Goal: Task Accomplishment & Management: Complete application form

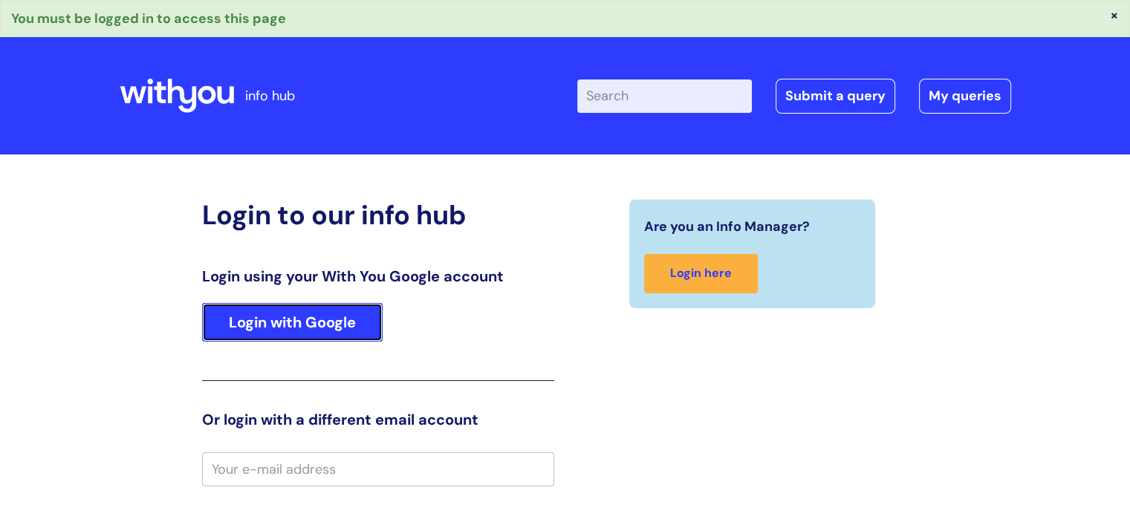
click at [265, 330] on link "Login with Google" at bounding box center [292, 322] width 181 height 39
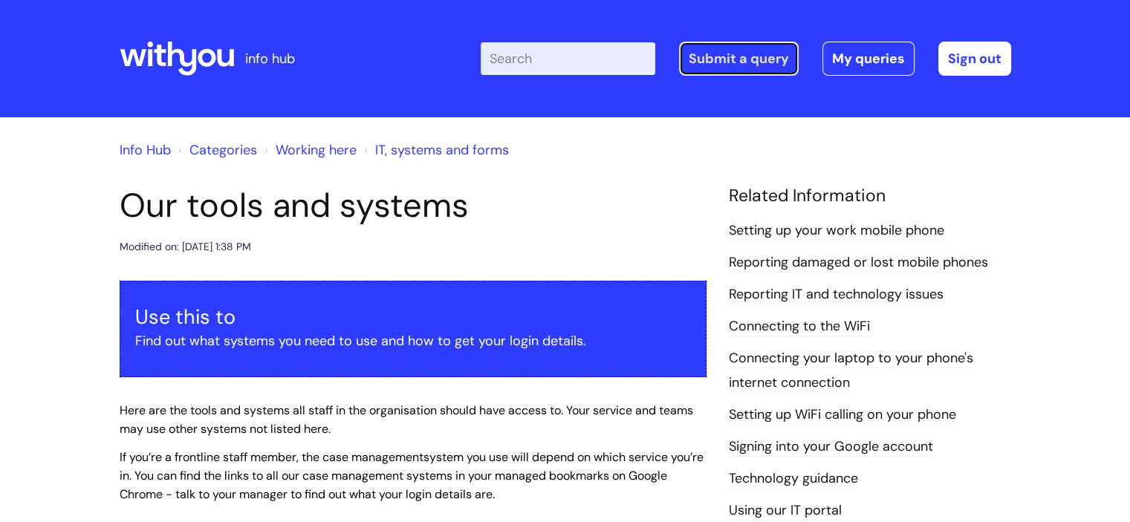
click at [730, 61] on link "Submit a query" at bounding box center [739, 59] width 120 height 34
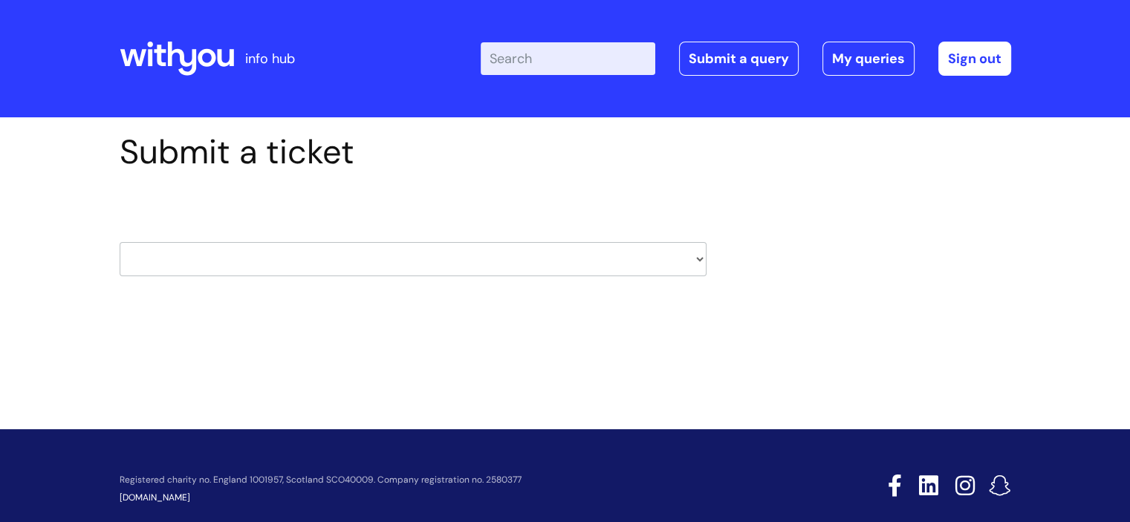
click at [257, 260] on select "HR / People IT and Support Clinical Drug Alerts Finance Accounts Data Support T…" at bounding box center [413, 259] width 587 height 34
select select "systems"
click at [120, 242] on select "HR / People IT and Support Clinical Drug Alerts Finance Accounts Data Support T…" at bounding box center [413, 259] width 587 height 34
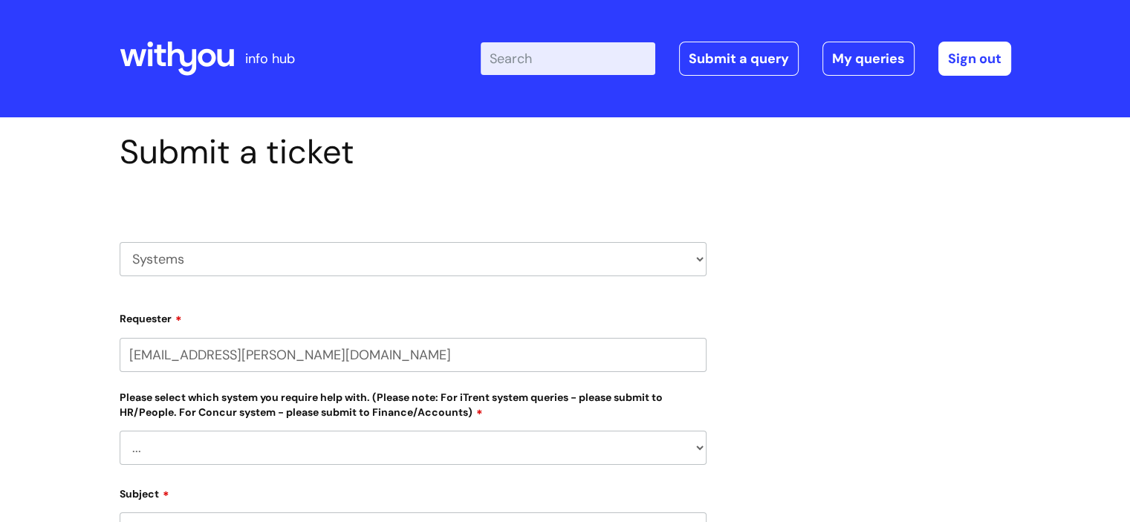
select select "80004286533"
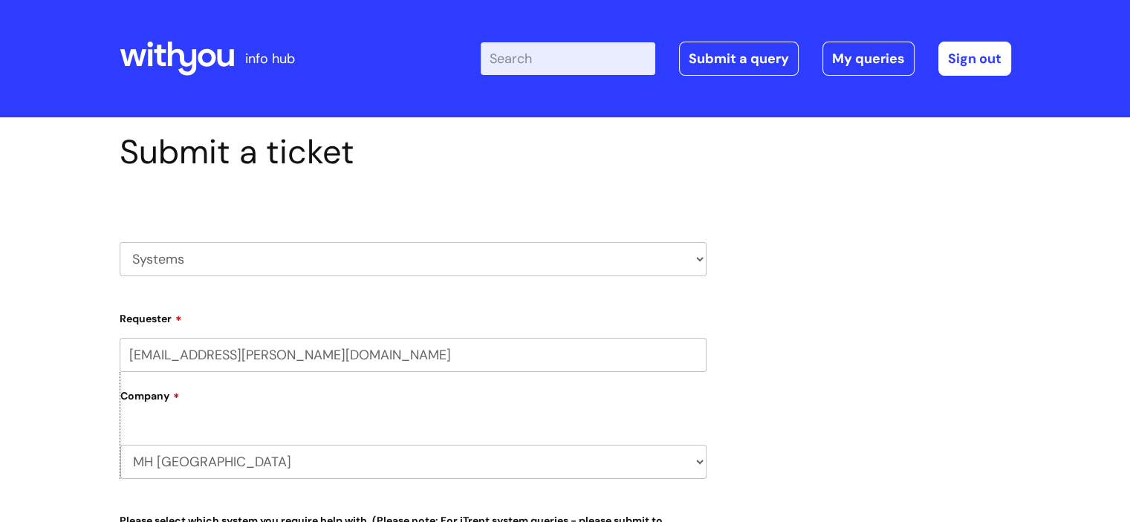
click at [464, 286] on div "HR / People IT and Support Clinical Drug Alerts Finance Accounts Data Support T…" at bounding box center [413, 241] width 587 height 114
click at [434, 258] on select "HR / People IT and Support Clinical Drug Alerts Finance Accounts Data Support T…" at bounding box center [413, 259] width 587 height 34
select select "it_and_support"
click at [120, 242] on select "HR / People IT and Support Clinical Drug Alerts Finance Accounts Data Support T…" at bounding box center [413, 259] width 587 height 34
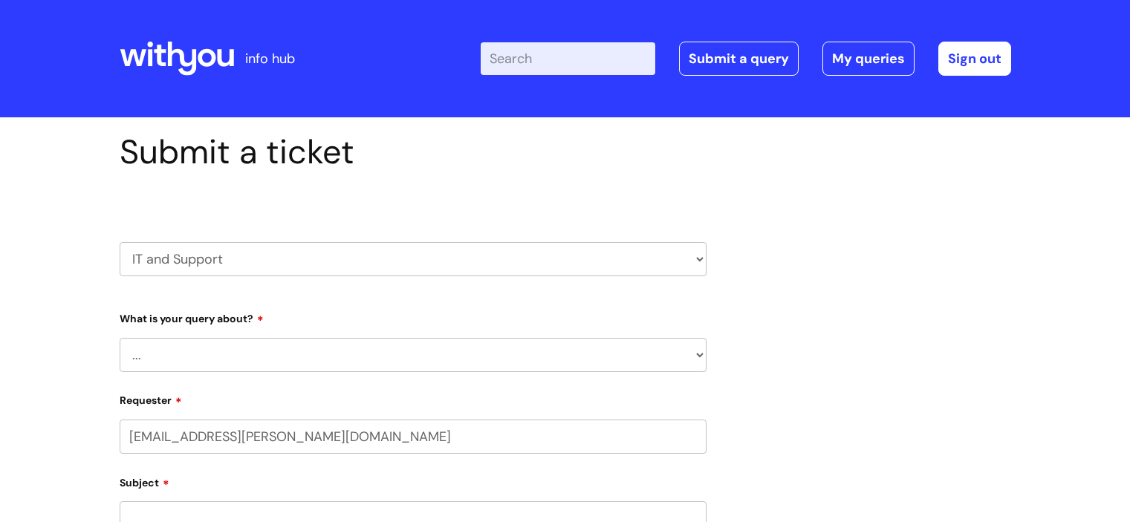
scroll to position [74, 0]
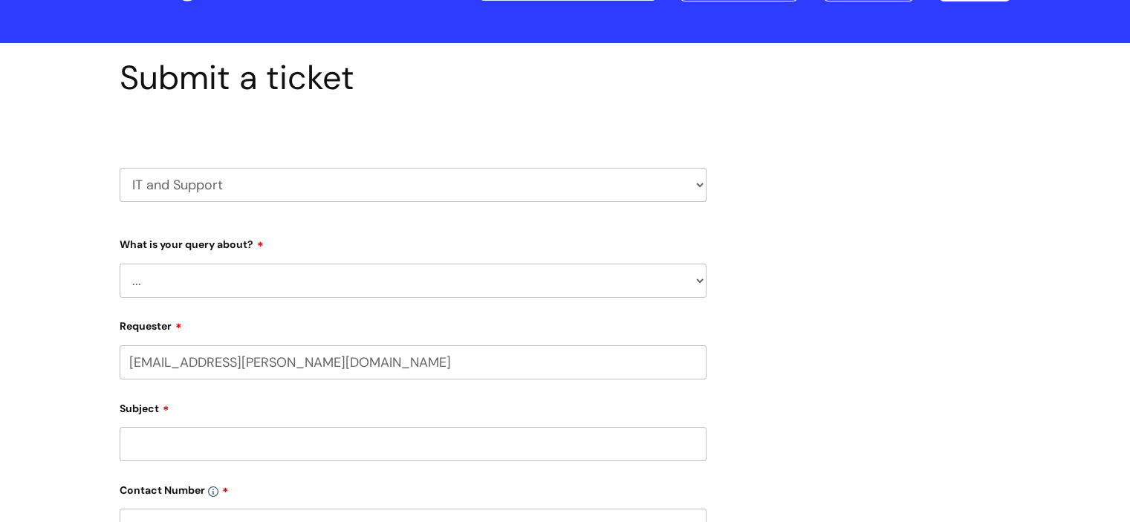
select select "80004286533"
click at [201, 280] on select "... Mobile Phone Reset & MFA Accounts, Starters and Leavers IT Hardware issue I…" at bounding box center [413, 281] width 587 height 34
select select "Something Else"
click at [120, 264] on select "... Mobile Phone Reset & MFA Accounts, Starters and Leavers IT Hardware issue I…" at bounding box center [413, 281] width 587 height 34
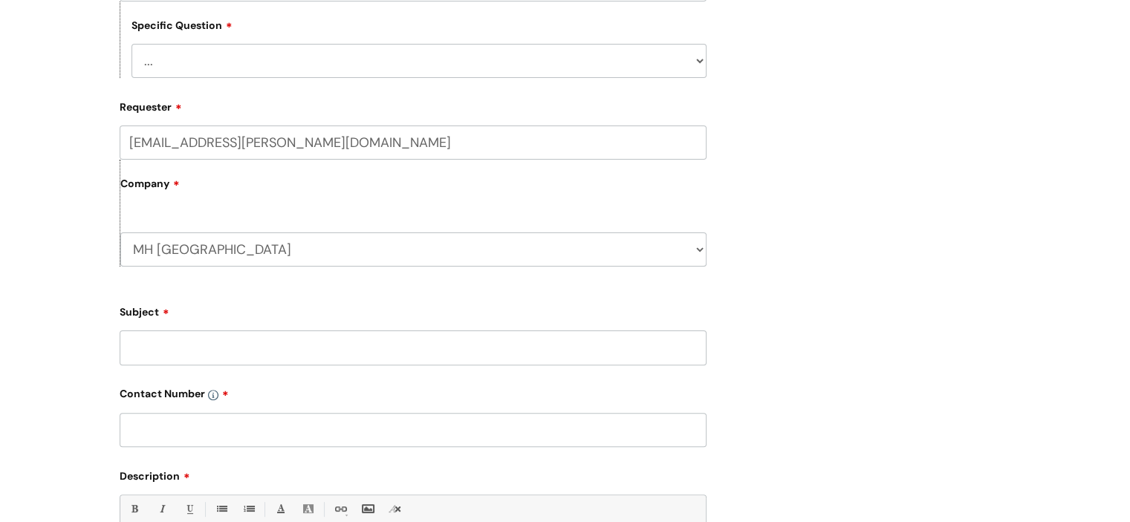
scroll to position [446, 0]
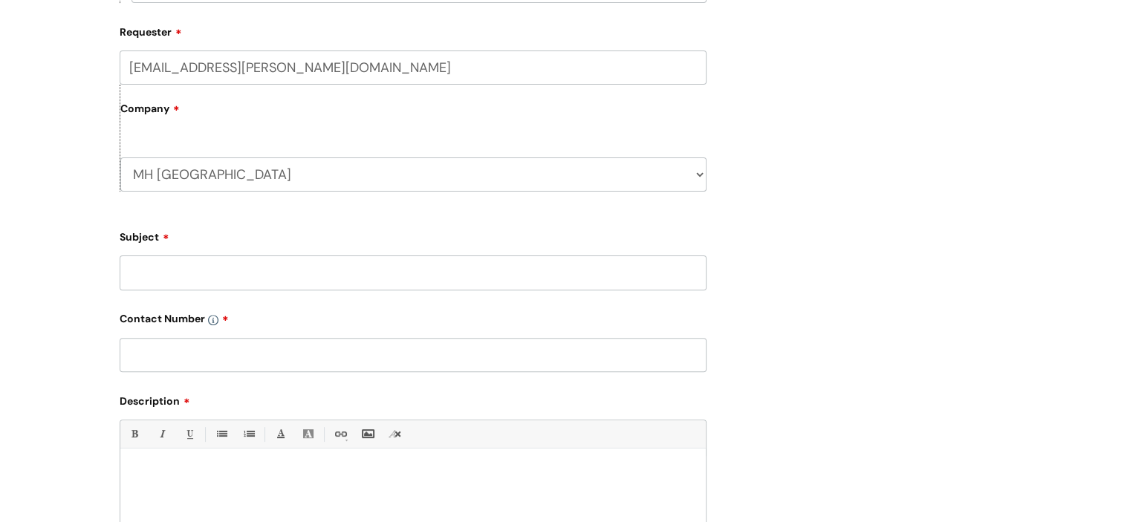
click at [165, 267] on input "Subject" at bounding box center [413, 273] width 587 height 34
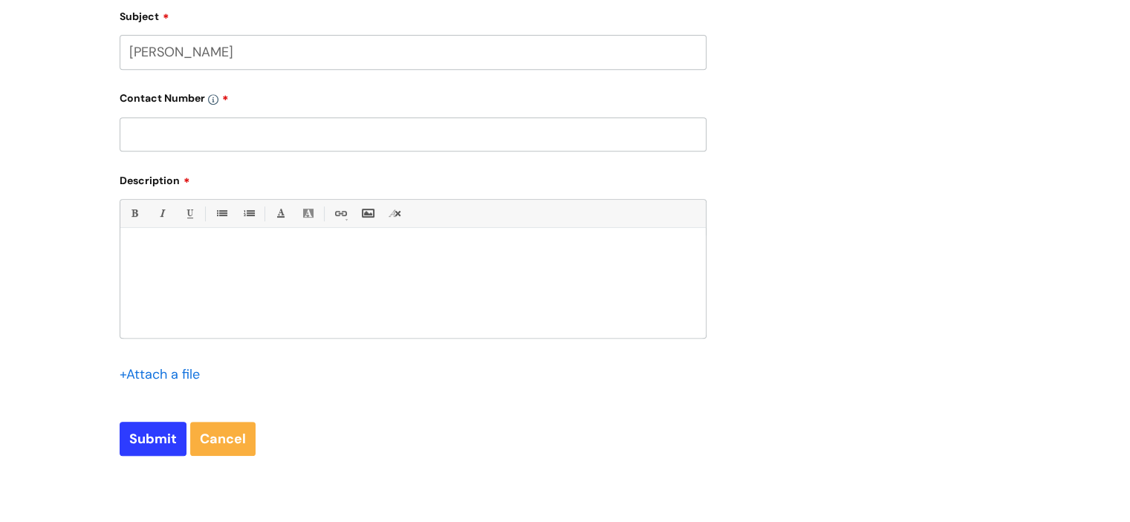
scroll to position [669, 0]
type input "[PERSON_NAME]"
click at [133, 243] on div at bounding box center [413, 284] width 586 height 103
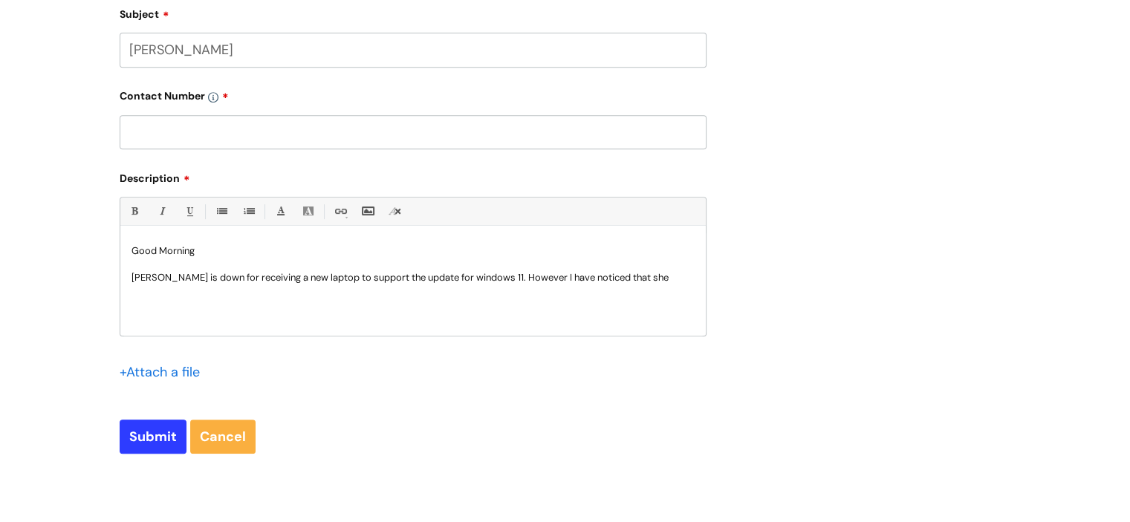
click at [532, 279] on p "[PERSON_NAME] is down for receiving a new laptop to support the update for wind…" at bounding box center [413, 277] width 563 height 13
drag, startPoint x: 311, startPoint y: 294, endPoint x: 197, endPoint y: 294, distance: 114.4
click at [197, 294] on p "[PERSON_NAME] is down for receiving a new laptop to support the update for wind…" at bounding box center [413, 284] width 563 height 27
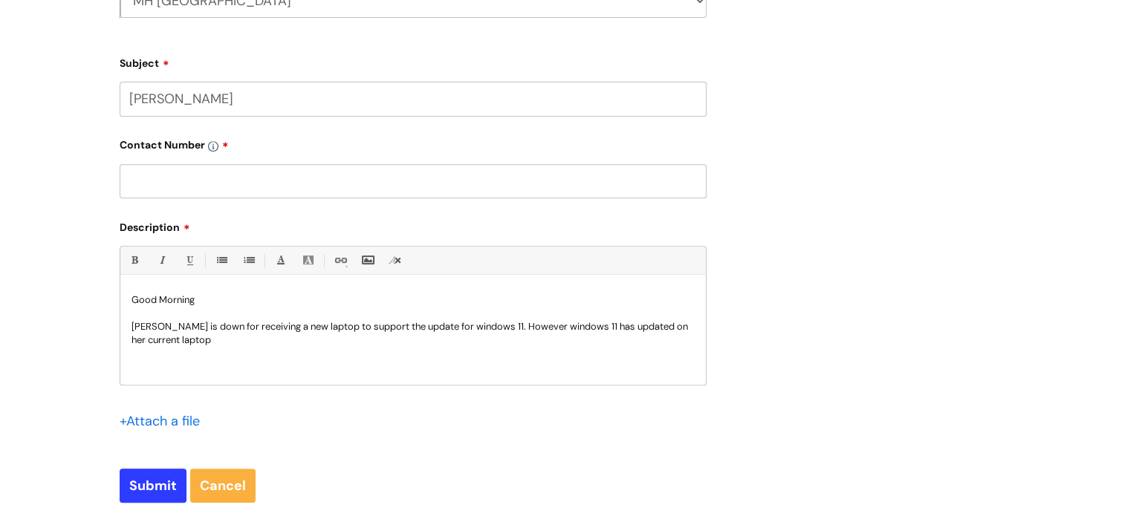
scroll to position [595, 0]
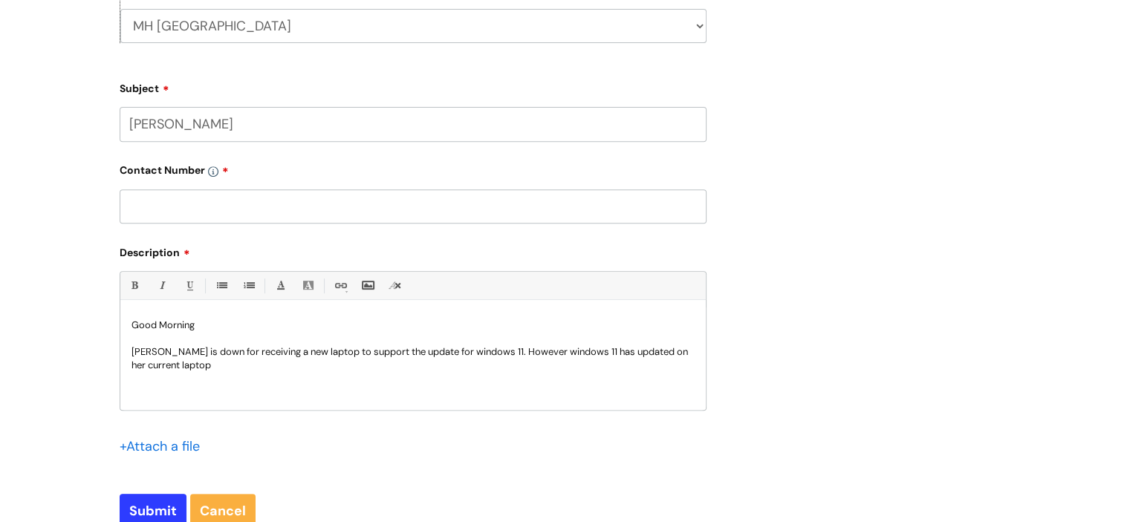
click at [226, 132] on input "[PERSON_NAME]" at bounding box center [413, 124] width 587 height 34
type input "[PERSON_NAME]"
click at [154, 508] on input "Submit" at bounding box center [153, 511] width 67 height 34
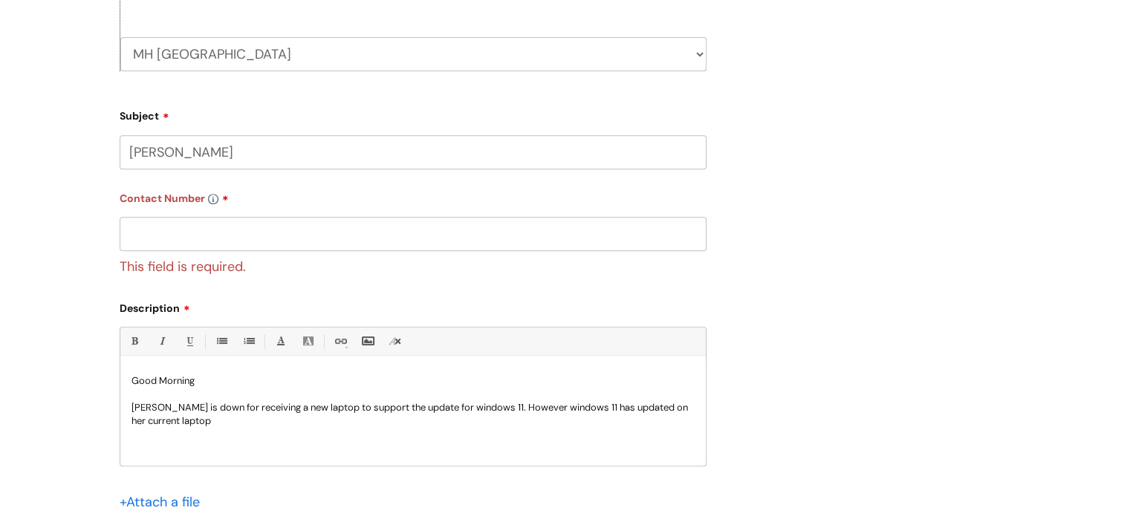
scroll to position [622, 0]
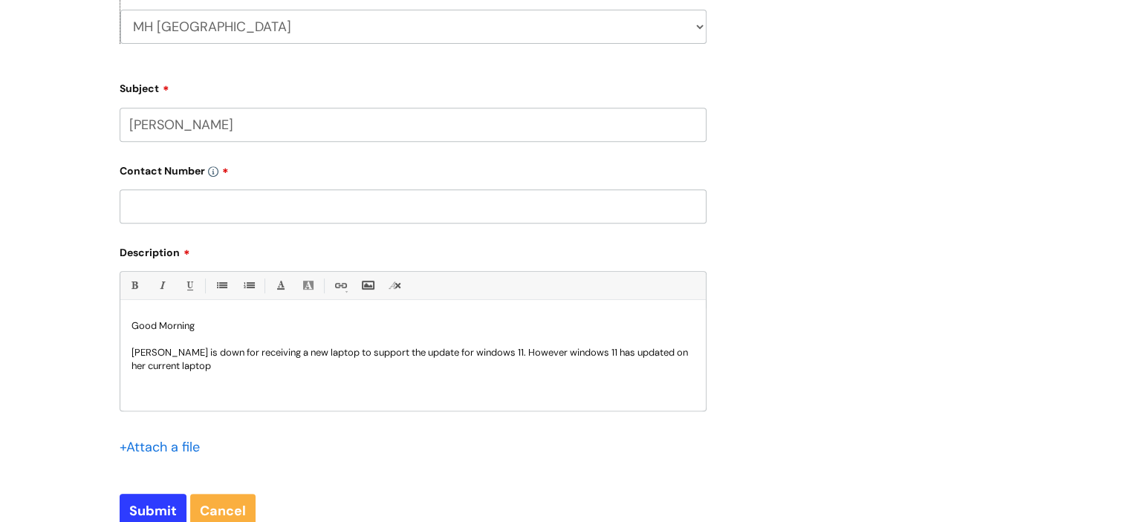
drag, startPoint x: 169, startPoint y: 210, endPoint x: 161, endPoint y: 209, distance: 8.3
click at [169, 210] on input "text" at bounding box center [413, 206] width 587 height 34
type input "N/A"
click at [223, 395] on div "Good Morning [PERSON_NAME] is down for receiving a new laptop to support the up…" at bounding box center [413, 359] width 586 height 103
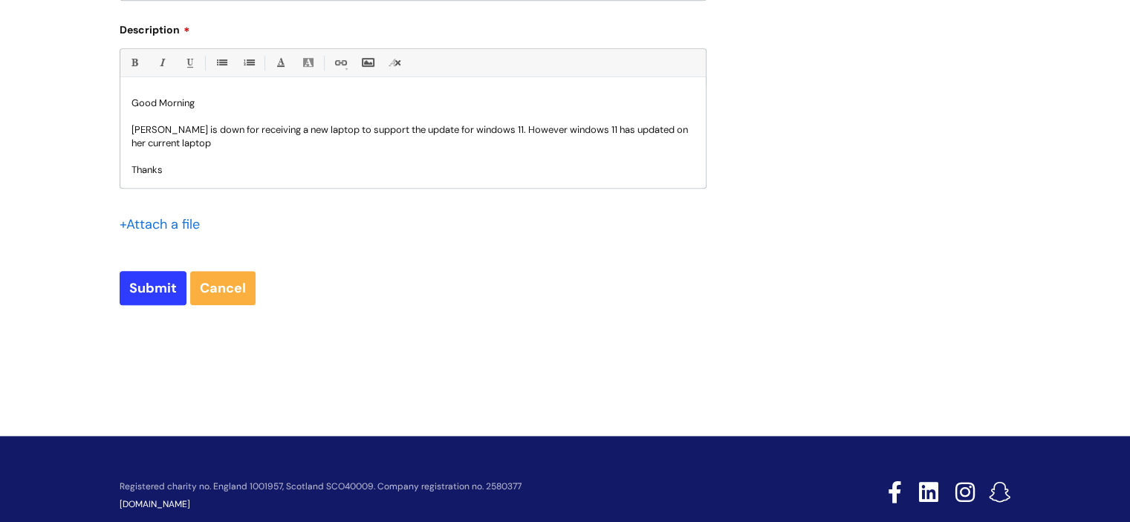
scroll to position [1, 0]
click at [163, 281] on input "Submit" at bounding box center [153, 288] width 67 height 34
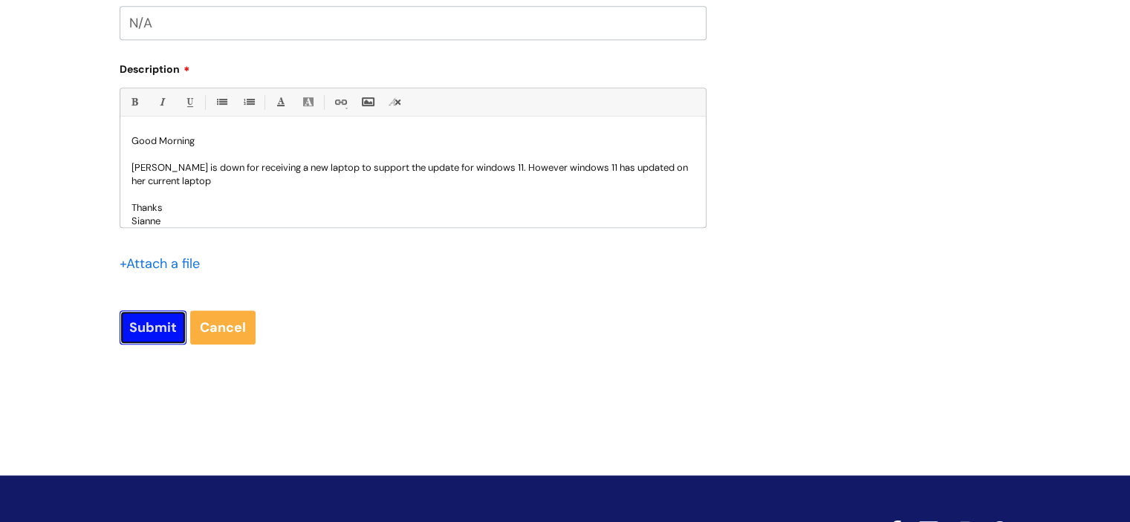
scroll to position [771, 0]
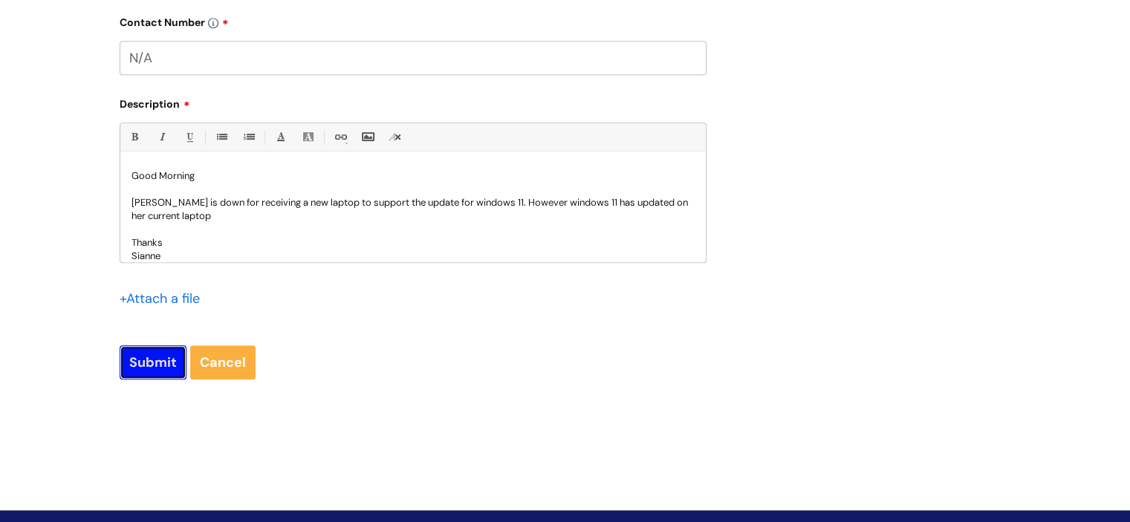
click at [165, 354] on input "Submit" at bounding box center [153, 363] width 67 height 34
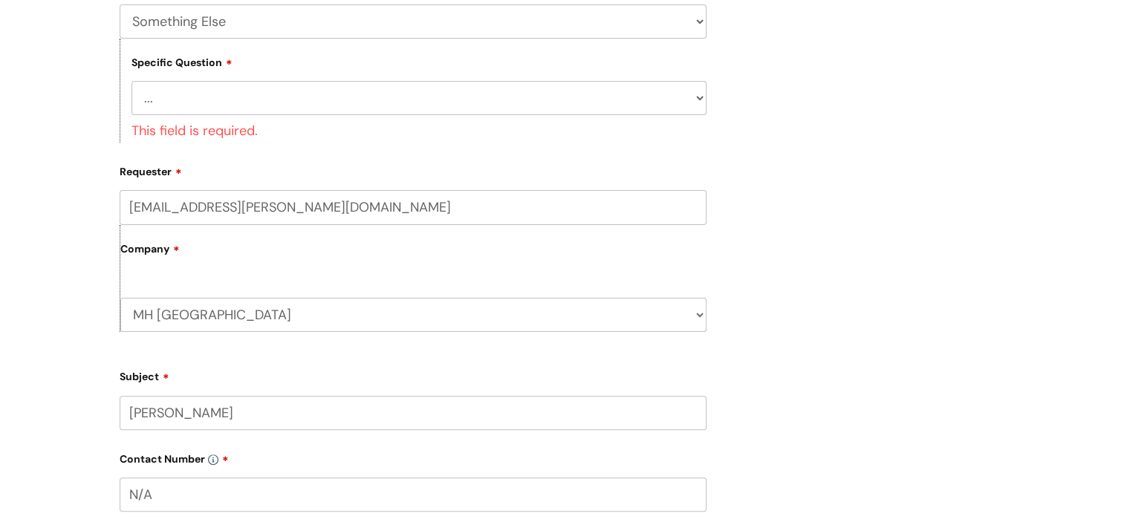
scroll to position [176, 0]
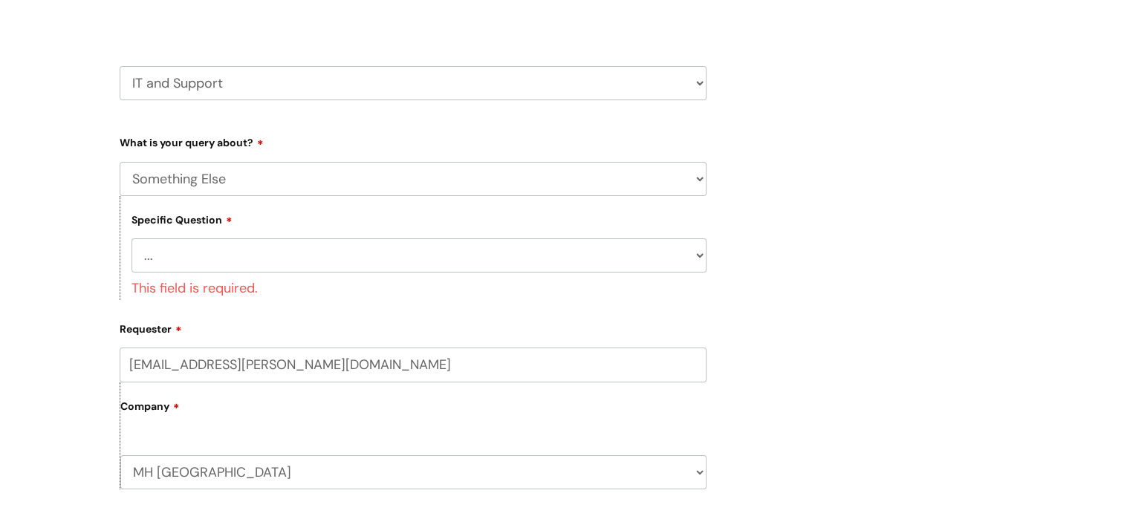
click at [378, 269] on select "... My problem is not listed" at bounding box center [419, 256] width 575 height 34
select select "My problem is not listed"
click at [132, 239] on select "... My problem is not listed" at bounding box center [419, 256] width 575 height 34
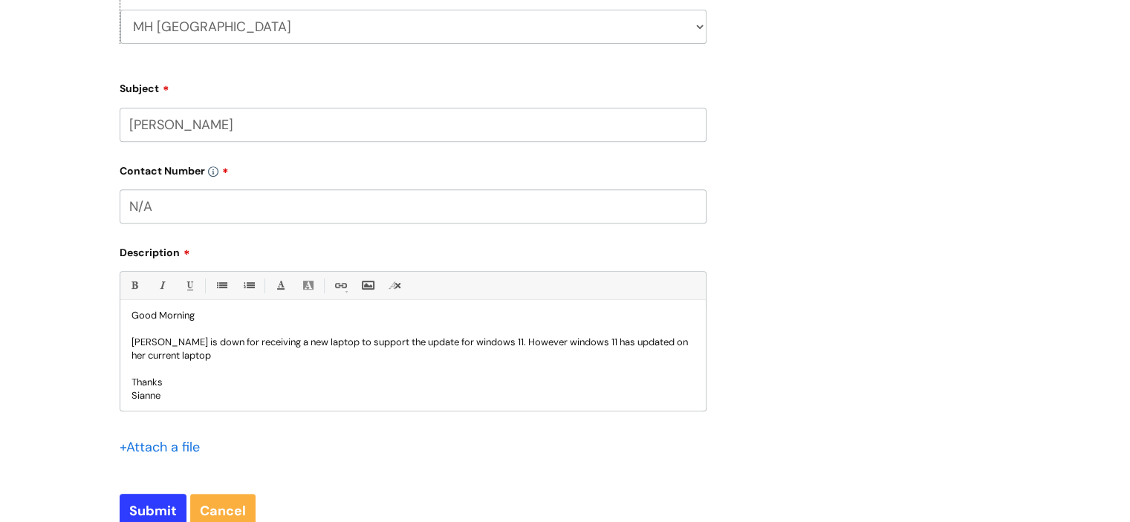
scroll to position [13, 0]
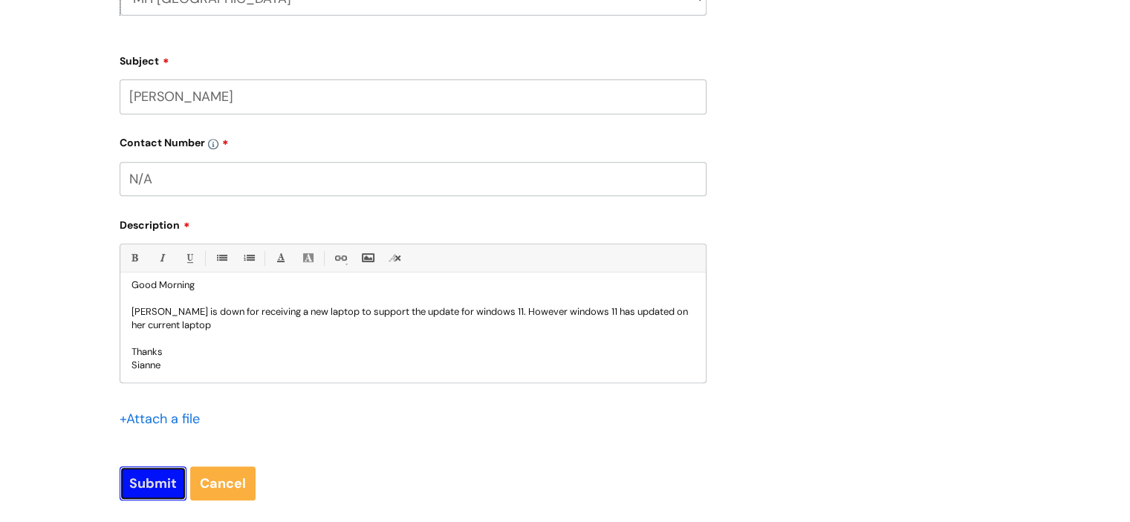
click at [164, 501] on input "Submit" at bounding box center [153, 484] width 67 height 34
type input "Please Wait..."
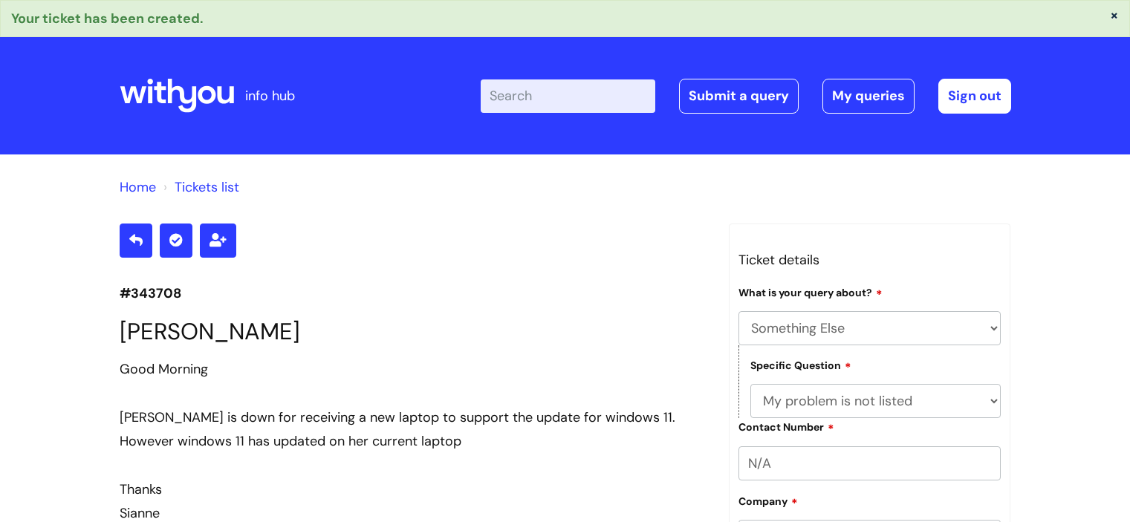
select select "Something Else"
select select "My problem is not listed"
click at [730, 95] on link "Submit a query" at bounding box center [739, 96] width 120 height 34
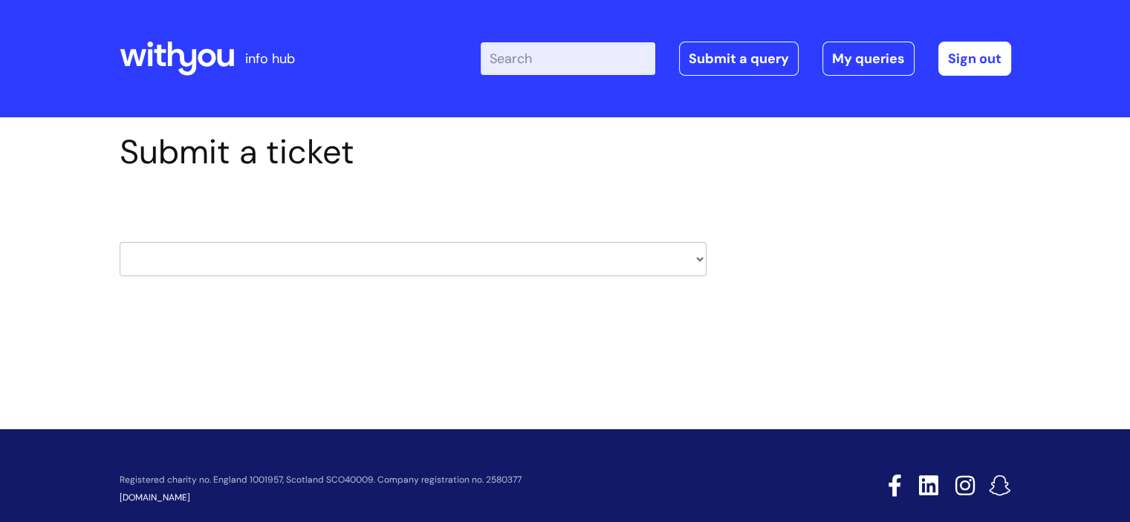
click at [687, 270] on select "HR / People IT and Support Clinical Drug Alerts Finance Accounts Data Support T…" at bounding box center [413, 259] width 587 height 34
select select "data_protection"
click at [120, 242] on select "HR / People IT and Support Clinical Drug Alerts Finance Accounts Data Support T…" at bounding box center [413, 259] width 587 height 34
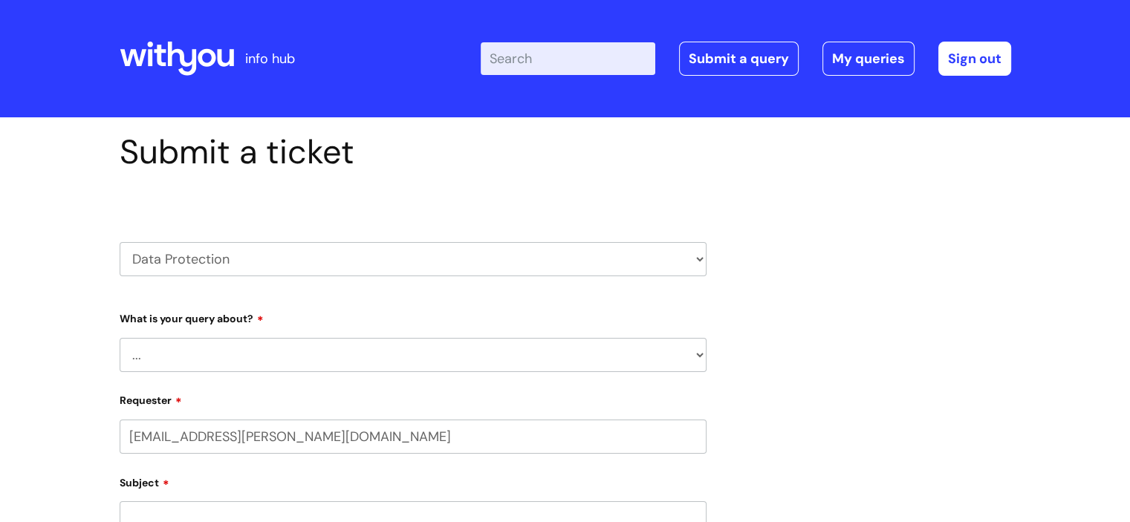
select select "80004286533"
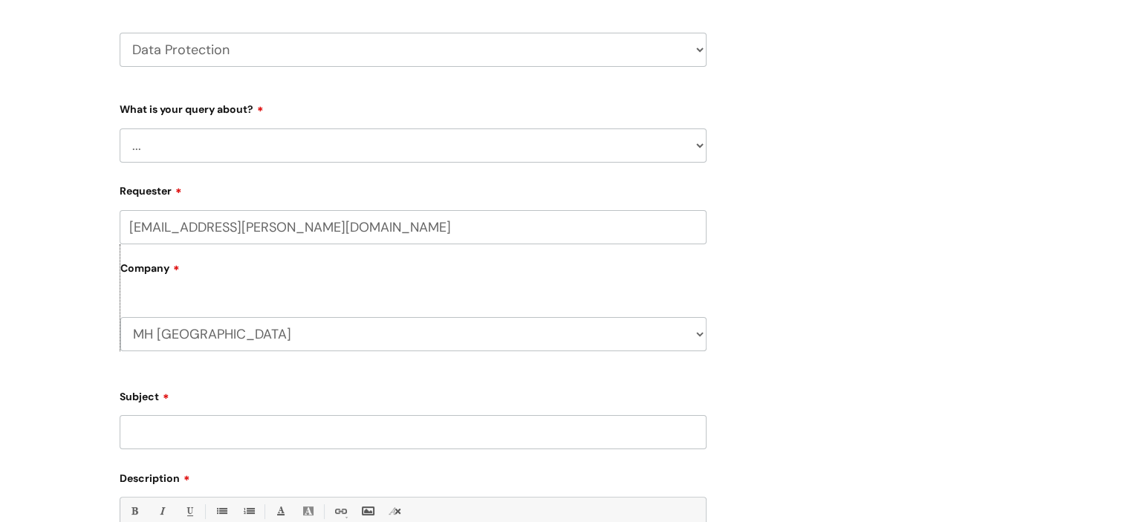
scroll to position [223, 0]
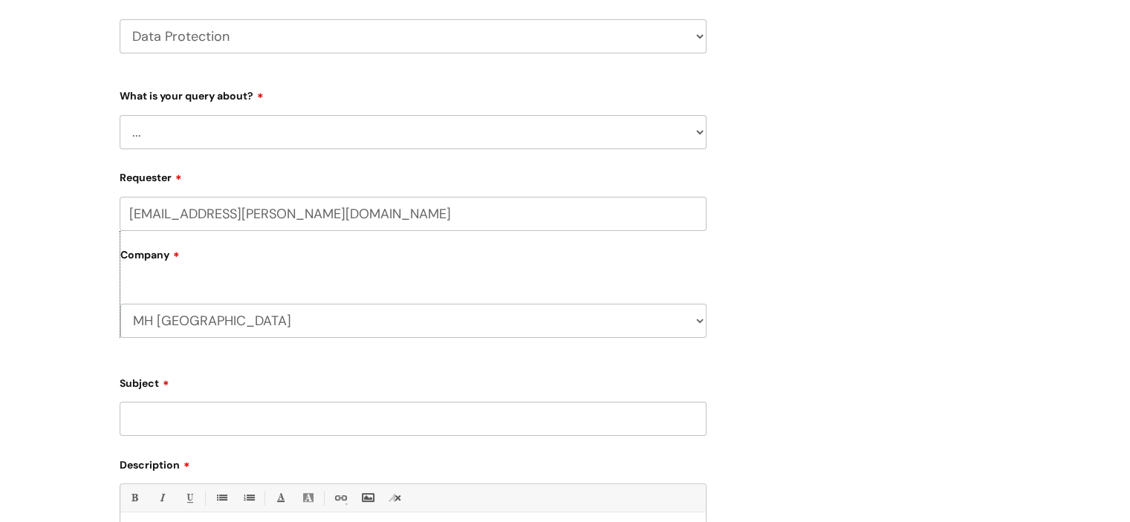
click at [669, 142] on select "... Data Protection Impact Assessment IG/Data breach Information Sharing Agreem…" at bounding box center [413, 132] width 587 height 34
select select "Data Protection Impact Assessment"
click at [120, 115] on select "... Data Protection Impact Assessment IG/Data breach Information Sharing Agreem…" at bounding box center [413, 132] width 587 height 34
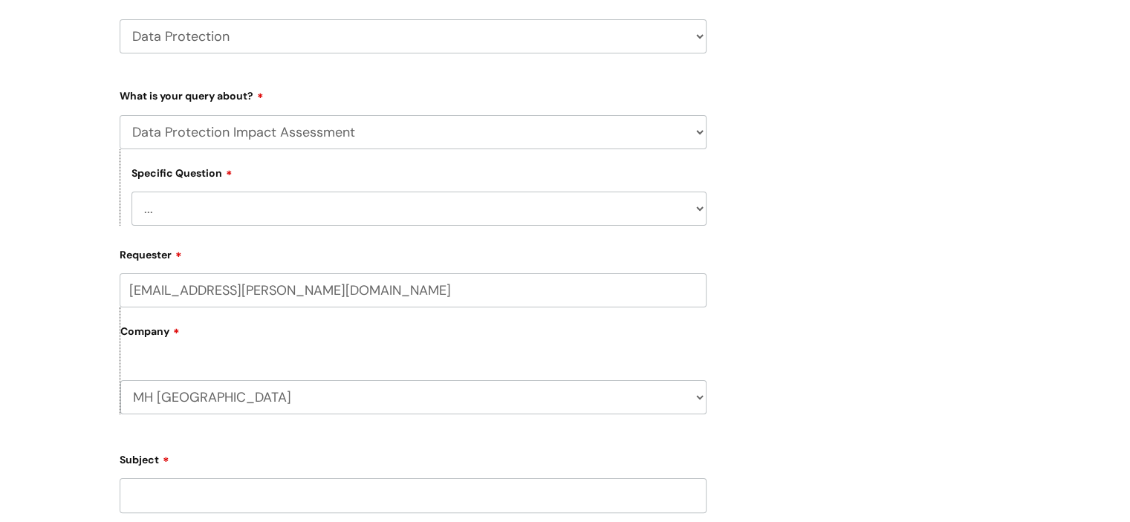
click at [249, 207] on select "... New DPIA request Ongoing DPIA" at bounding box center [419, 209] width 575 height 34
select select "New DPIA request"
click at [132, 192] on select "... New DPIA request Ongoing DPIA" at bounding box center [419, 209] width 575 height 34
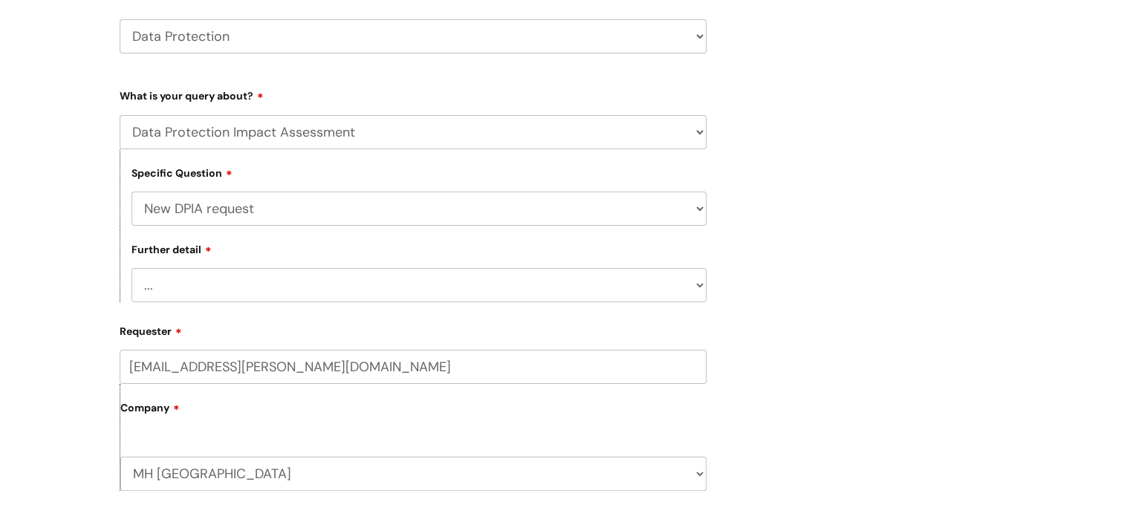
click at [284, 285] on select "... CCTV External request/template Sign off required Template/guidance required" at bounding box center [419, 285] width 575 height 34
click at [315, 128] on select "... Data Protection Impact Assessment IG/Data breach Information Sharing Agreem…" at bounding box center [413, 132] width 587 height 34
